Goal: Navigation & Orientation: Find specific page/section

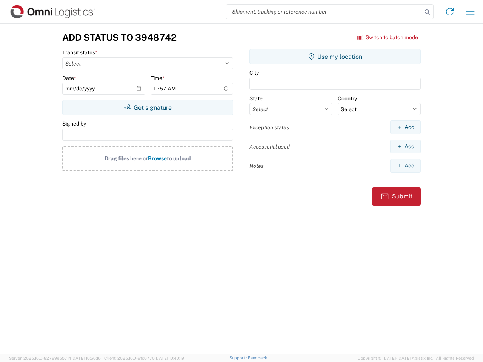
click at [324, 12] on input "search" at bounding box center [323, 12] width 195 height 14
click at [427, 12] on icon at bounding box center [427, 12] width 11 height 11
click at [450, 12] on icon at bounding box center [449, 12] width 12 height 12
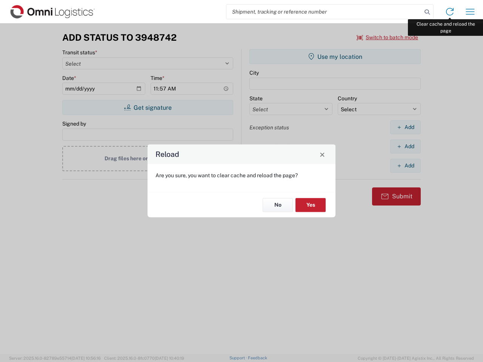
click at [470, 12] on div "Reload Are you sure, you want to clear cache and reload the page? No Yes" at bounding box center [241, 181] width 483 height 362
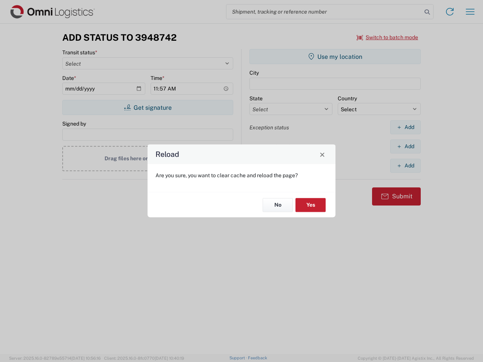
click at [387, 37] on div "Reload Are you sure, you want to clear cache and reload the page? No Yes" at bounding box center [241, 181] width 483 height 362
click at [147, 107] on div "Reload Are you sure, you want to clear cache and reload the page? No Yes" at bounding box center [241, 181] width 483 height 362
click at [335, 57] on div "Reload Are you sure, you want to clear cache and reload the page? No Yes" at bounding box center [241, 181] width 483 height 362
click at [405, 127] on div "Reload Are you sure, you want to clear cache and reload the page? No Yes" at bounding box center [241, 181] width 483 height 362
click at [405, 146] on div "Reload Are you sure, you want to clear cache and reload the page? No Yes" at bounding box center [241, 181] width 483 height 362
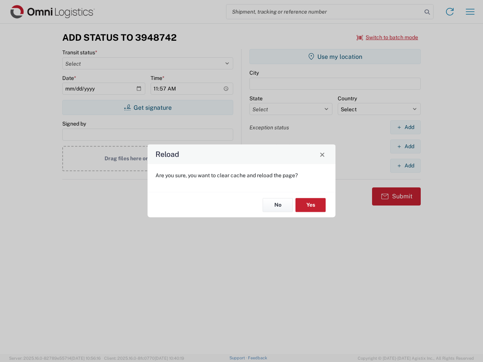
click at [405, 166] on div "Reload Are you sure, you want to clear cache and reload the page? No Yes" at bounding box center [241, 181] width 483 height 362
